Goal: Information Seeking & Learning: Find specific fact

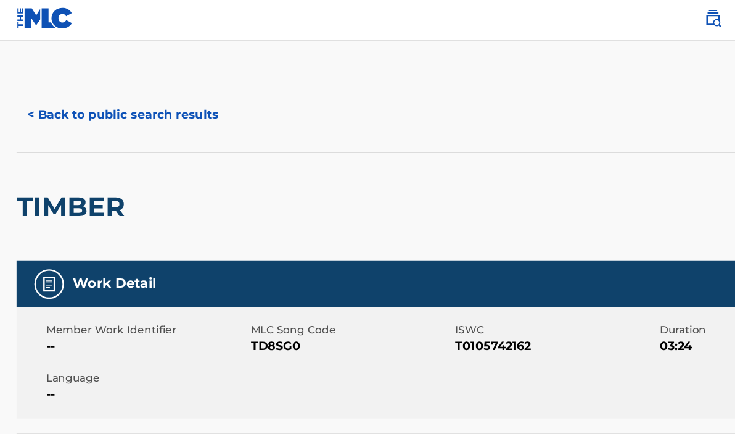
click at [139, 94] on button "< Back to public search results" at bounding box center [103, 98] width 177 height 31
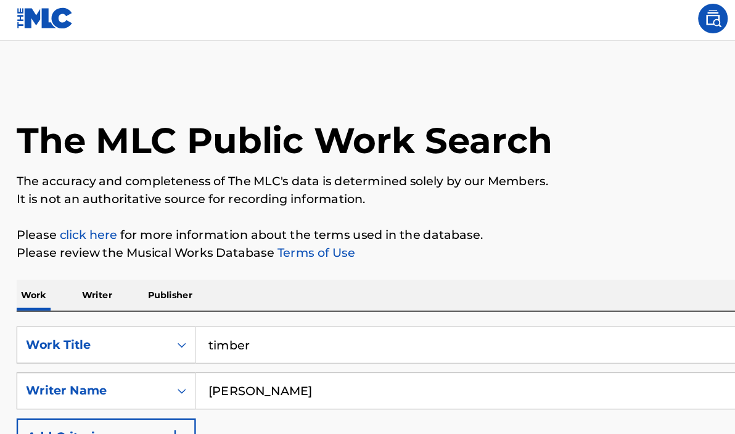
scroll to position [167, 0]
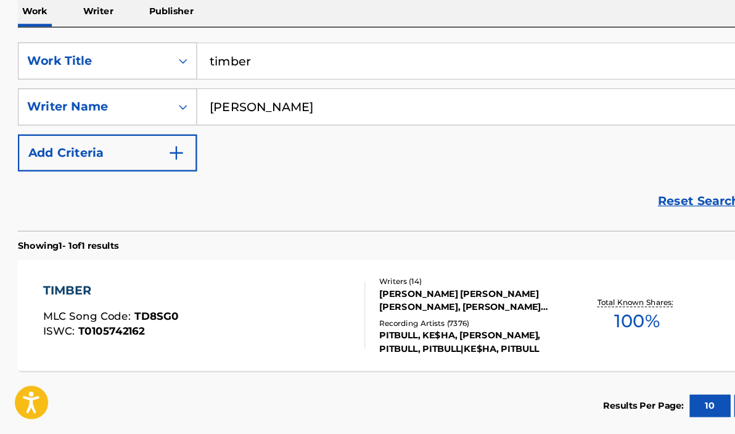
drag, startPoint x: 222, startPoint y: 54, endPoint x: 116, endPoint y: 34, distance: 108.1
click at [116, 96] on div "SearchWithCriteria4254a29f-59b1-432b-a16b-329d93ea8b28 Work Title timber Search…" at bounding box center [368, 180] width 706 height 169
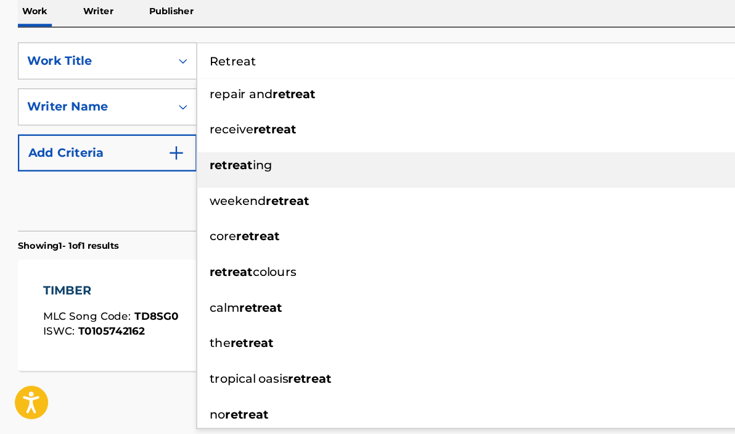
click at [306, 199] on li "retreat ing" at bounding box center [441, 214] width 555 height 30
type input "retreating"
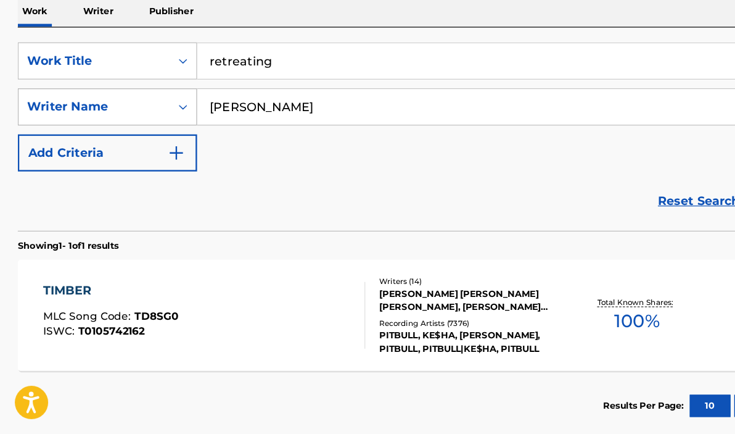
drag, startPoint x: 244, startPoint y: 88, endPoint x: 101, endPoint y: 85, distance: 143.2
click at [101, 146] on div "SearchWithCriteriaae6c22f2-ac14-4faa-90f2-01622ac52169 Writer Name [PERSON_NAME]" at bounding box center [368, 161] width 706 height 31
click at [674, 228] on button "Search" at bounding box center [674, 243] width 93 height 31
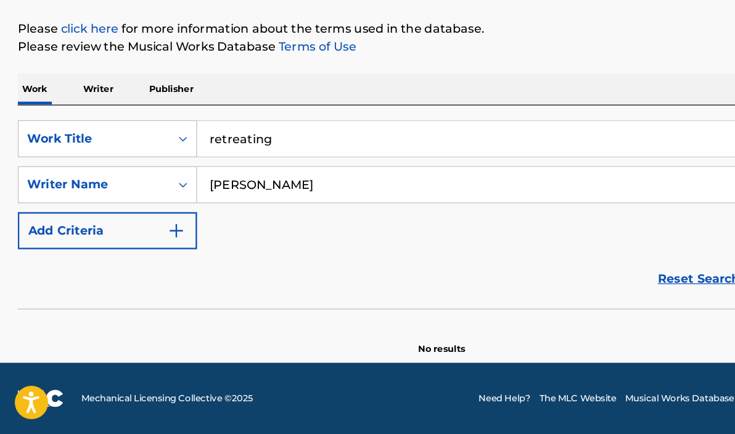
scroll to position [102, 0]
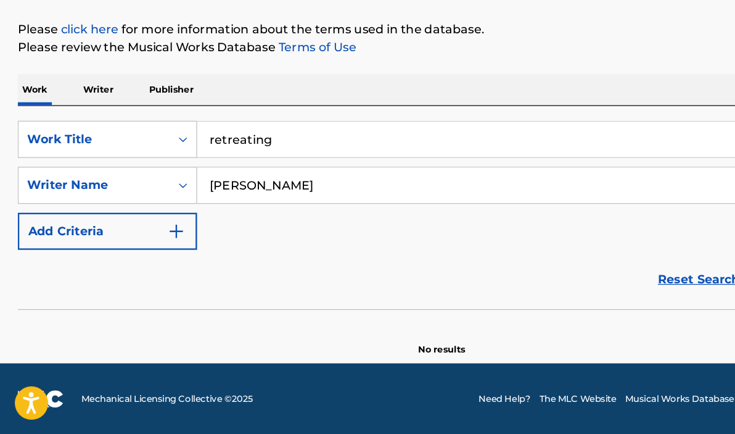
click at [174, 212] on input "[PERSON_NAME]" at bounding box center [430, 227] width 533 height 30
type input "[PERSON_NAME]"
click at [224, 173] on input "retreating" at bounding box center [442, 188] width 556 height 30
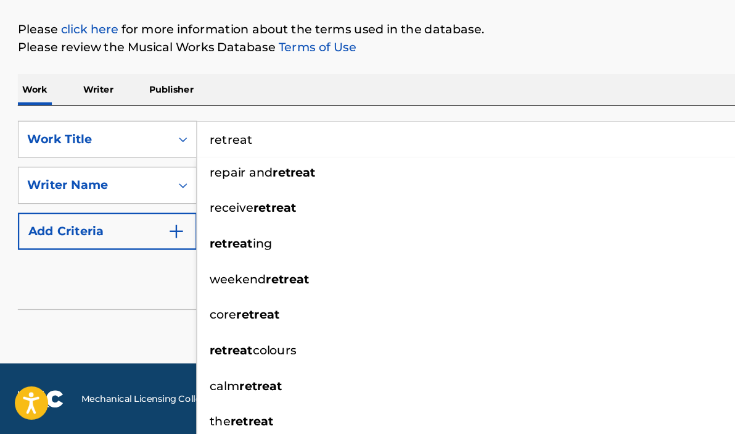
type input "retreat"
click at [674, 292] on button "Search" at bounding box center [674, 307] width 93 height 31
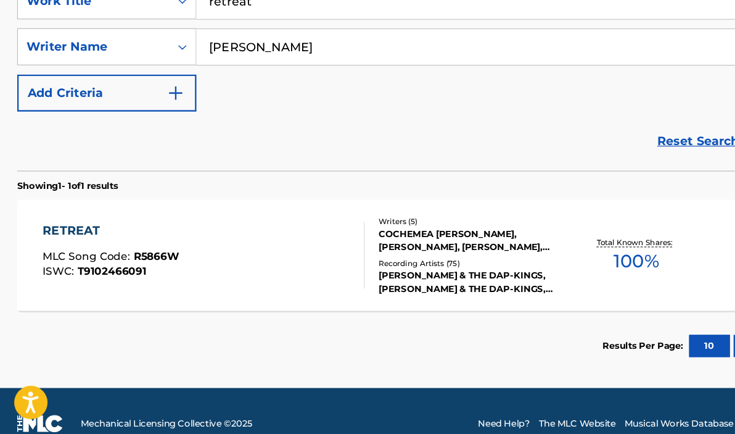
scroll to position [218, 0]
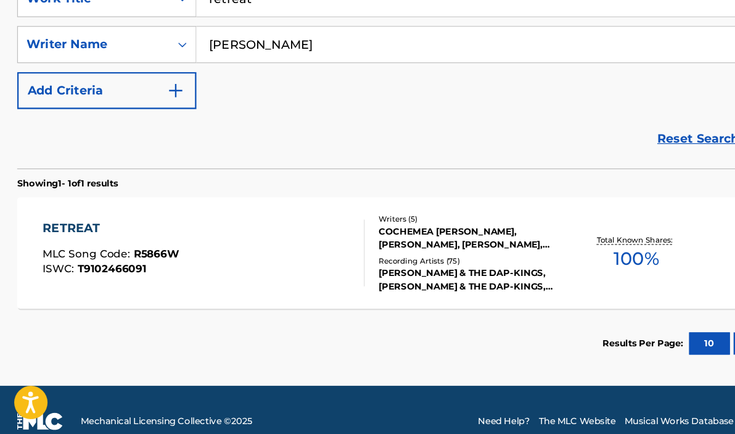
click at [255, 255] on div "RETREAT MLC Song Code : R5866W ISWC : T9102466091" at bounding box center [170, 283] width 268 height 56
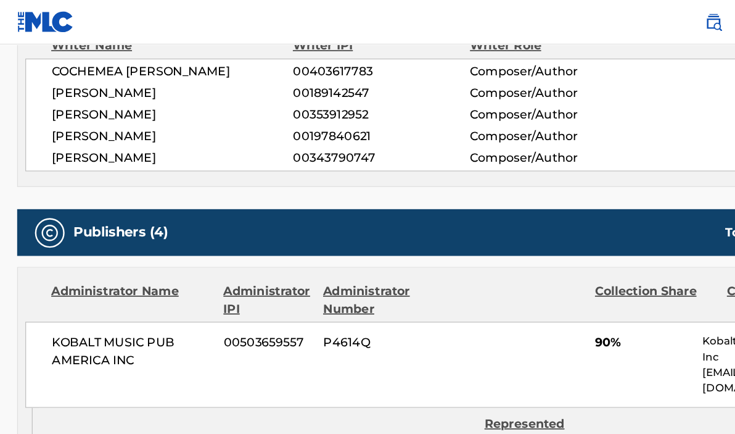
scroll to position [368, 0]
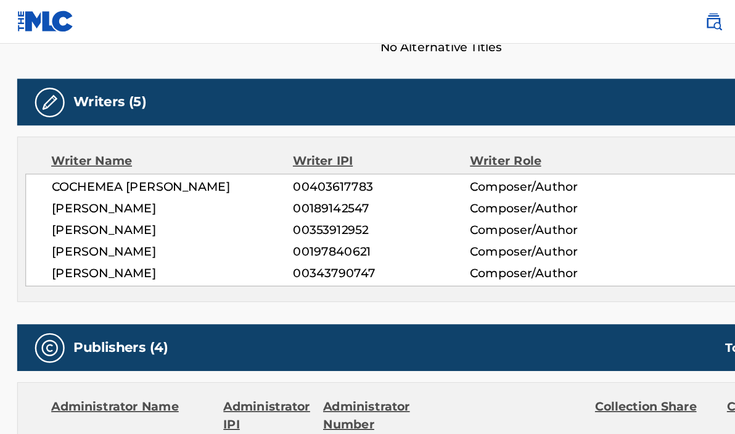
click at [189, 153] on span "COCHEMEA [PERSON_NAME]" at bounding box center [144, 156] width 201 height 15
drag, startPoint x: 191, startPoint y: 153, endPoint x: 43, endPoint y: 154, distance: 148.7
click at [43, 154] on div "COCHEMEA [PERSON_NAME] 00403617783 Composer/Author [PERSON_NAME] 00189142547 Co…" at bounding box center [368, 192] width 692 height 94
copy span "COCHEMEA [PERSON_NAME]"
drag, startPoint x: 154, startPoint y: 225, endPoint x: 34, endPoint y: 223, distance: 119.7
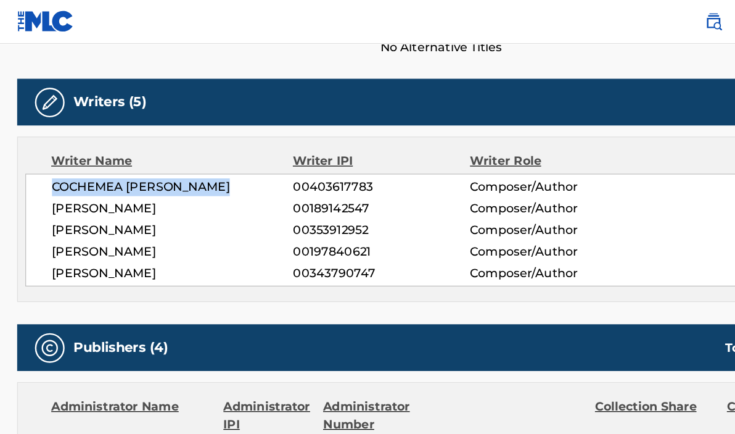
click at [34, 223] on div "COCHEMEA [PERSON_NAME] 00403617783 Composer/Author [PERSON_NAME] 00189142547 Co…" at bounding box center [368, 192] width 692 height 94
copy span "[PERSON_NAME]"
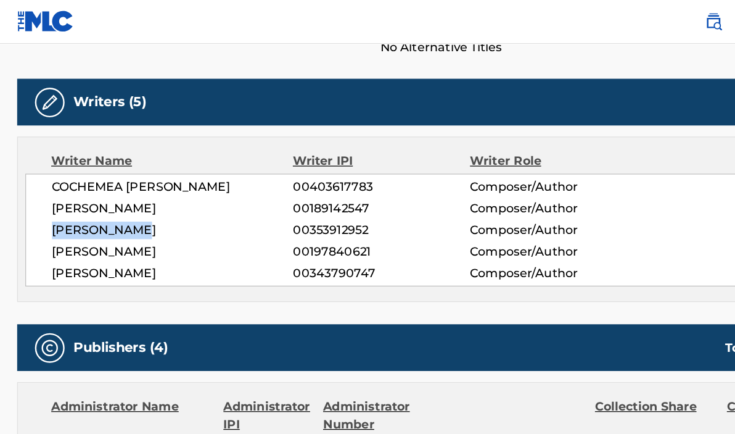
drag, startPoint x: 123, startPoint y: 186, endPoint x: 21, endPoint y: 187, distance: 101.8
click at [22, 187] on div "COCHEMEA [PERSON_NAME] 00403617783 Composer/Author [PERSON_NAME] 00189142547 Co…" at bounding box center [368, 192] width 692 height 94
copy span "[PERSON_NAME]"
drag, startPoint x: 183, startPoint y: 172, endPoint x: 39, endPoint y: 177, distance: 143.9
click at [39, 177] on div "COCHEMEA [PERSON_NAME] 00403617783 Composer/Author [PERSON_NAME] 00189142547 Co…" at bounding box center [368, 192] width 692 height 94
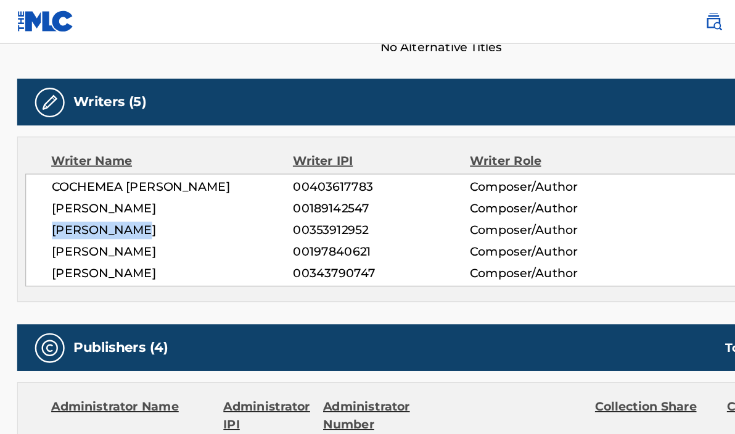
copy span "[PERSON_NAME]"
drag, startPoint x: 184, startPoint y: 207, endPoint x: 27, endPoint y: 205, distance: 157.4
click at [27, 205] on div "COCHEMEA [PERSON_NAME] 00403617783 Composer/Author [PERSON_NAME] 00189142547 Co…" at bounding box center [368, 192] width 692 height 94
copy span "[PERSON_NAME]"
click at [188, 225] on span "[PERSON_NAME]" at bounding box center [144, 227] width 201 height 15
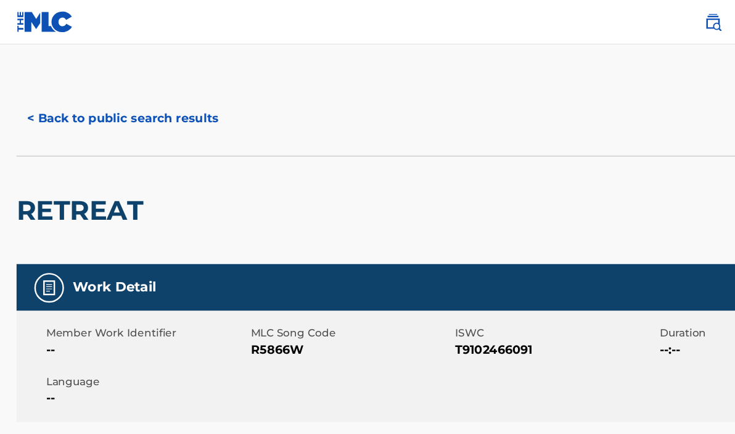
scroll to position [0, 0]
click at [62, 91] on button "< Back to public search results" at bounding box center [103, 98] width 177 height 31
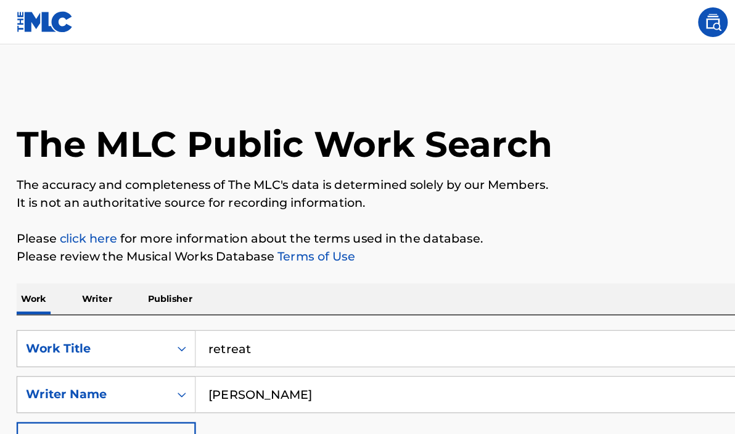
scroll to position [167, 0]
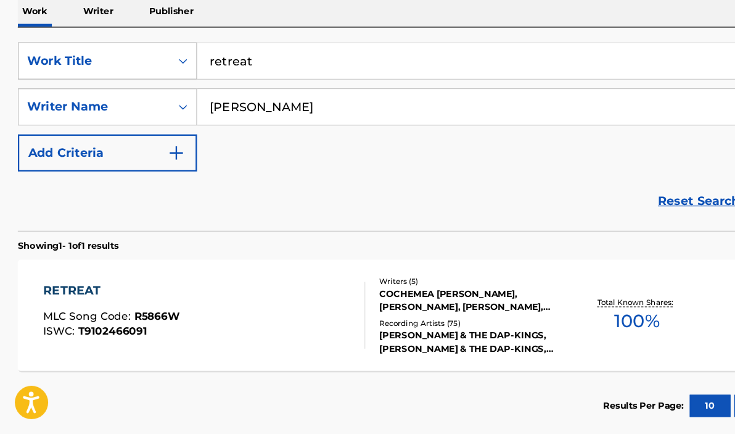
drag, startPoint x: 218, startPoint y: 51, endPoint x: 93, endPoint y: 39, distance: 125.7
click at [93, 108] on div "SearchWithCriteria4254a29f-59b1-432b-a16b-329d93ea8b28 Work Title retreat" at bounding box center [368, 123] width 706 height 31
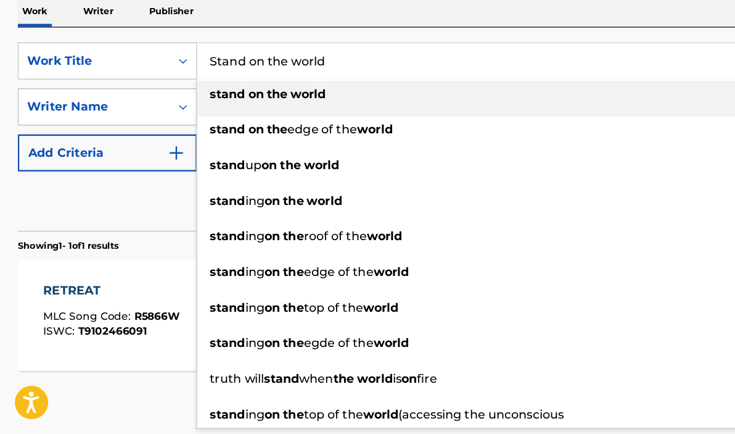
type input "Stand on the world"
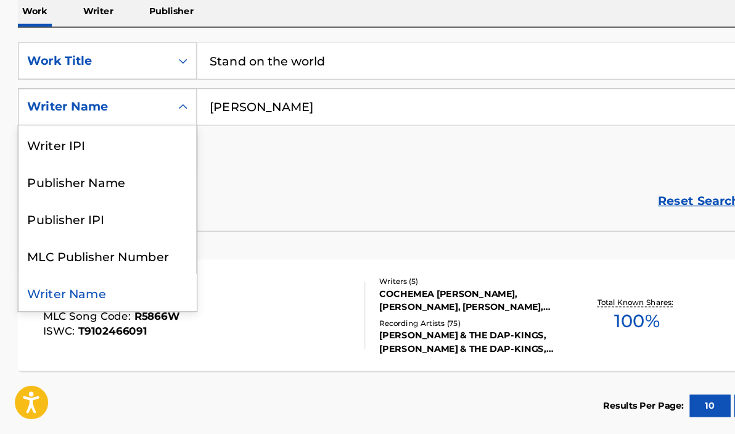
click at [95, 154] on div "Writer Name" at bounding box center [78, 161] width 111 height 15
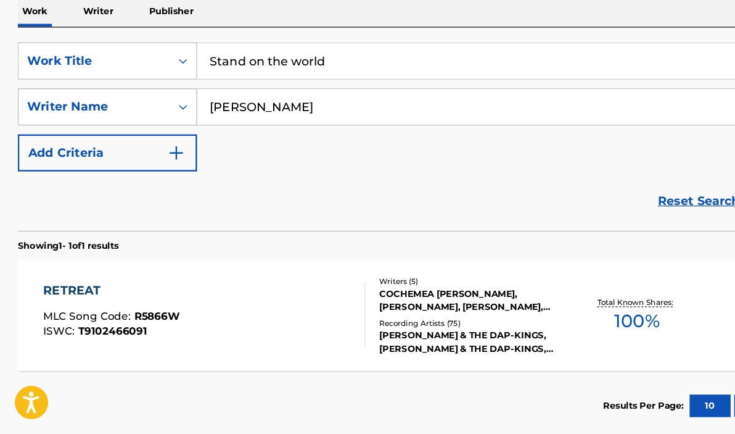
drag, startPoint x: 257, startPoint y: 89, endPoint x: 152, endPoint y: 81, distance: 105.2
click at [152, 146] on div "SearchWithCriteriaae6c22f2-ac14-4faa-90f2-01622ac52169 Writer Name [PERSON_NAME]" at bounding box center [368, 161] width 706 height 31
paste input "[PERSON_NAME]"
type input "[PERSON_NAME]"
click at [674, 228] on button "Search" at bounding box center [674, 243] width 93 height 31
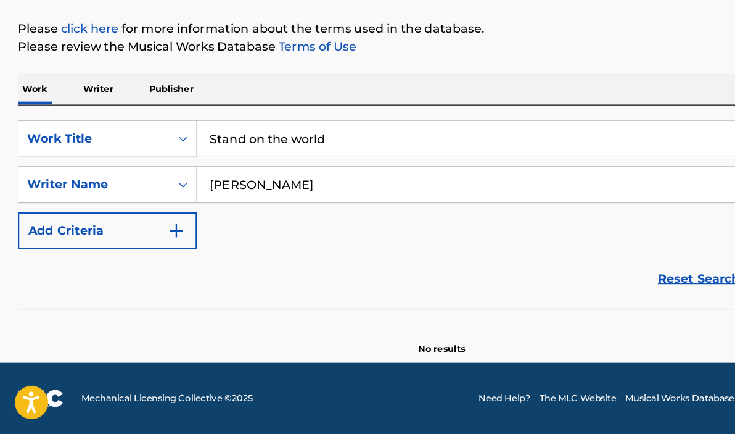
scroll to position [102, 0]
